Goal: Check status: Check status

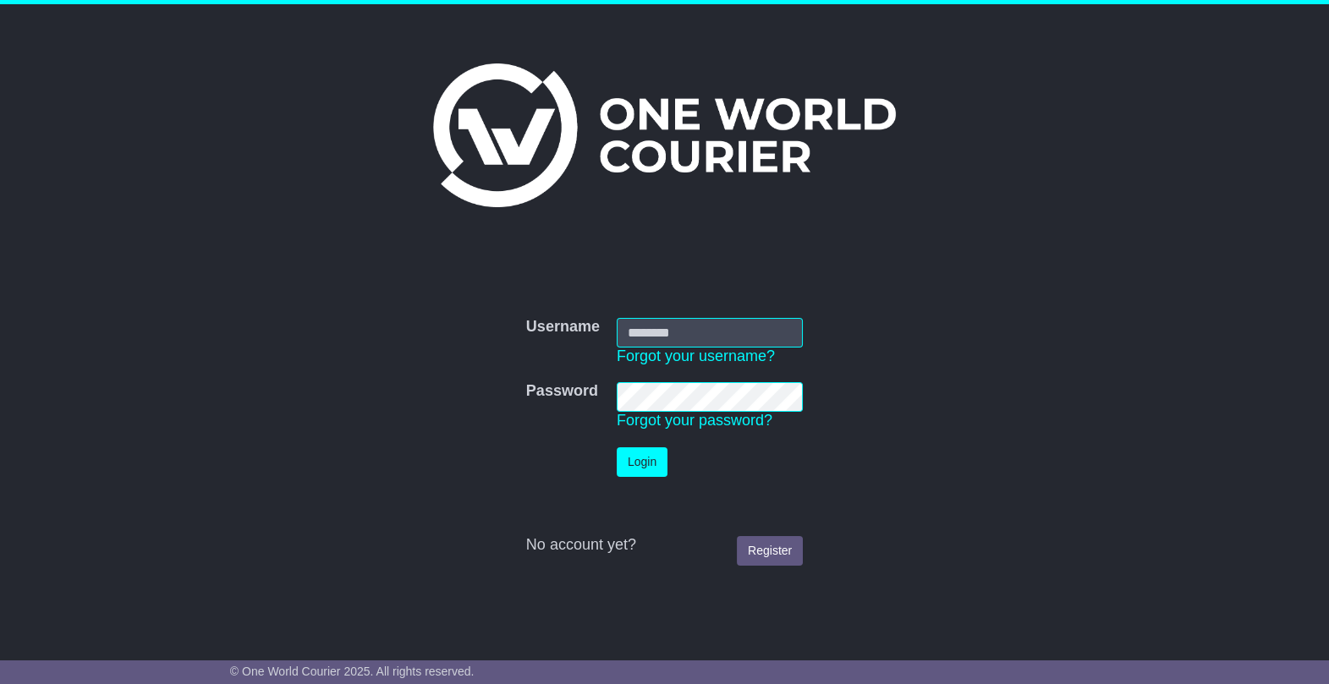
type input "**********"
click at [635, 457] on button "Login" at bounding box center [641, 462] width 51 height 30
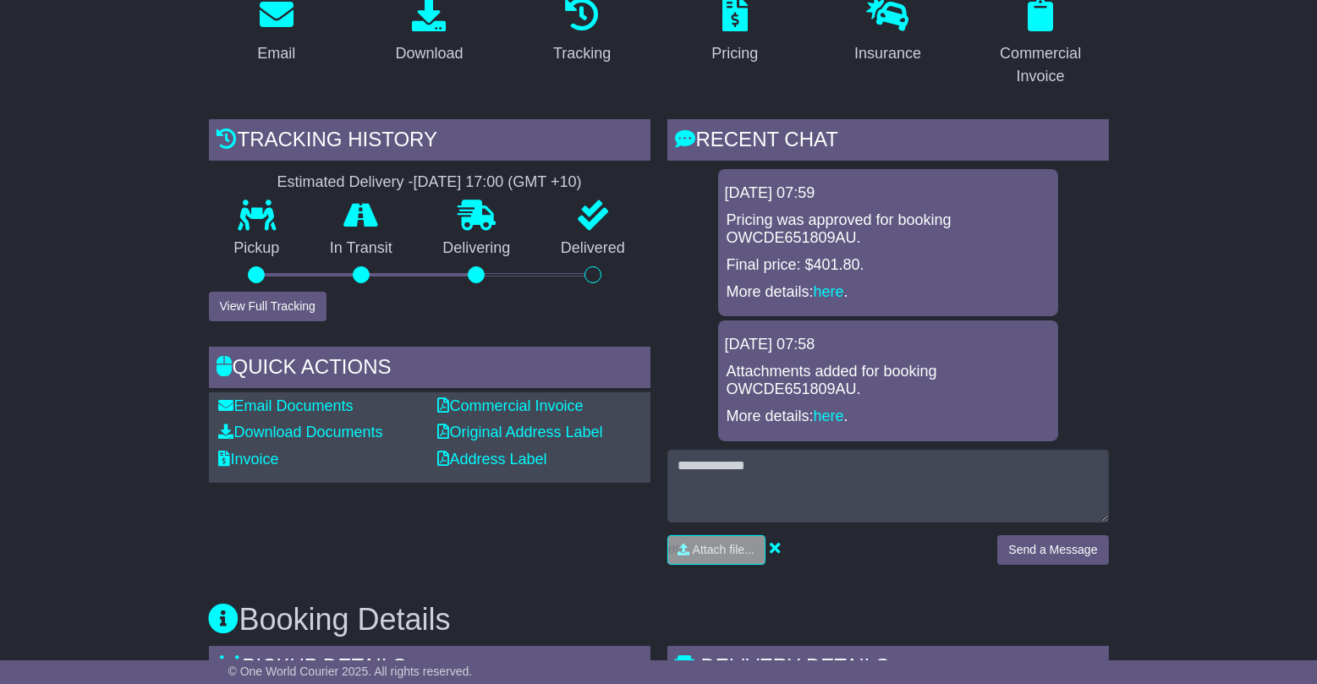
scroll to position [307, 0]
